Goal: Task Accomplishment & Management: Manage account settings

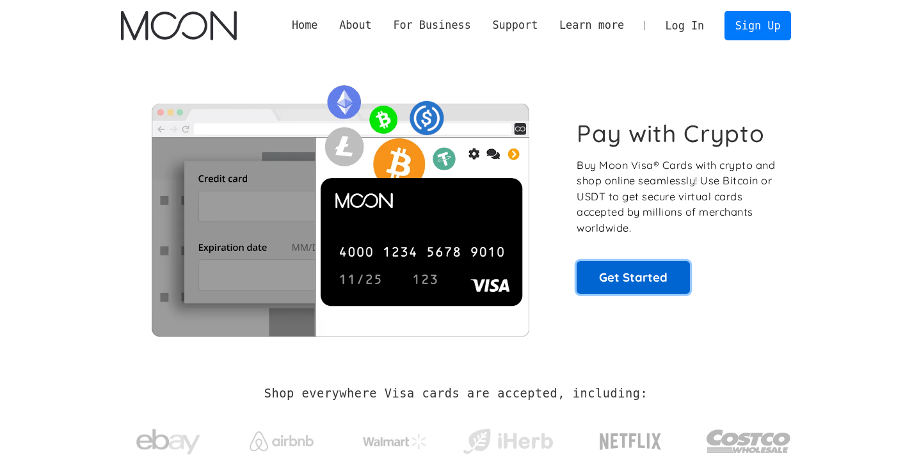
click at [615, 272] on link "Get Started" at bounding box center [633, 277] width 113 height 32
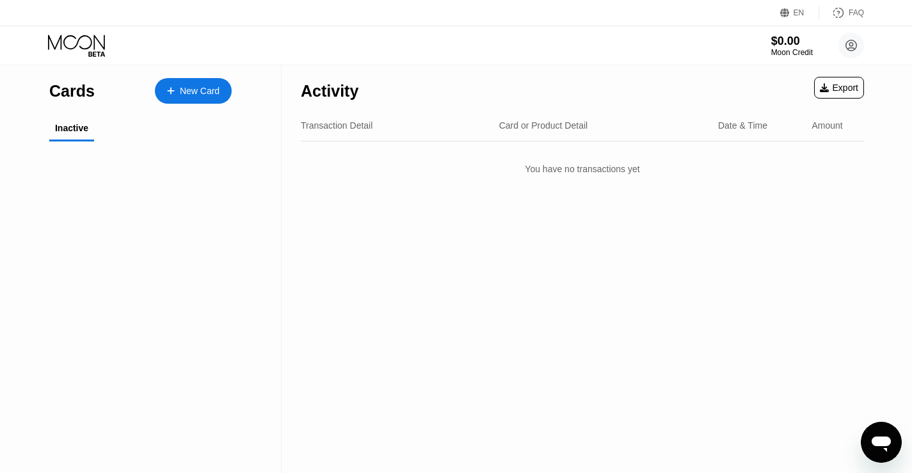
click at [271, 111] on div "Cards New Card Inactive $0.00 My Moon X Visa® Card" at bounding box center [141, 269] width 282 height 408
